Goal: Go to known website: Access a specific website the user already knows

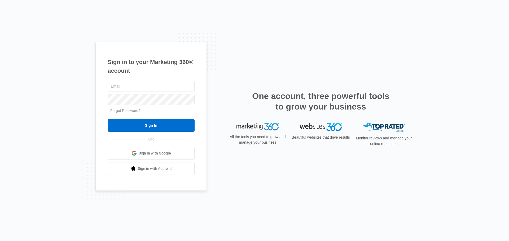
type input "[PERSON_NAME][EMAIL_ADDRESS][DOMAIN_NAME]"
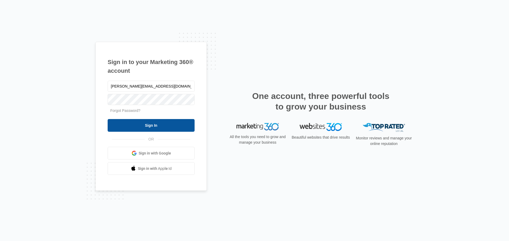
click at [141, 125] on input "Sign In" at bounding box center [151, 125] width 87 height 13
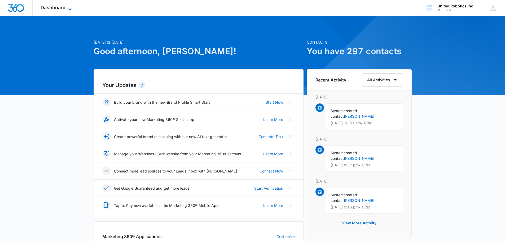
click at [71, 9] on icon at bounding box center [69, 9] width 3 height 2
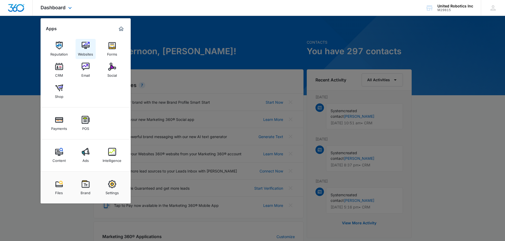
click at [86, 48] on img at bounding box center [86, 46] width 8 height 8
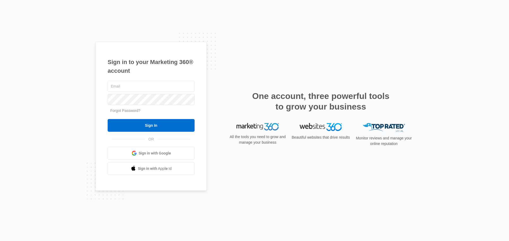
type input "[PERSON_NAME][EMAIL_ADDRESS][DOMAIN_NAME]"
